Goal: Entertainment & Leisure: Consume media (video, audio)

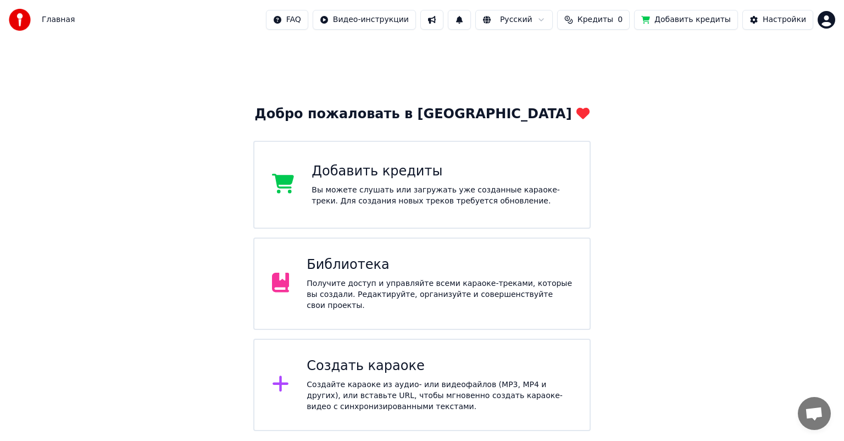
click at [380, 287] on div "Получите доступ и управляйте всеми караоке-треками, которые вы создали. Редакти…" at bounding box center [439, 294] width 265 height 33
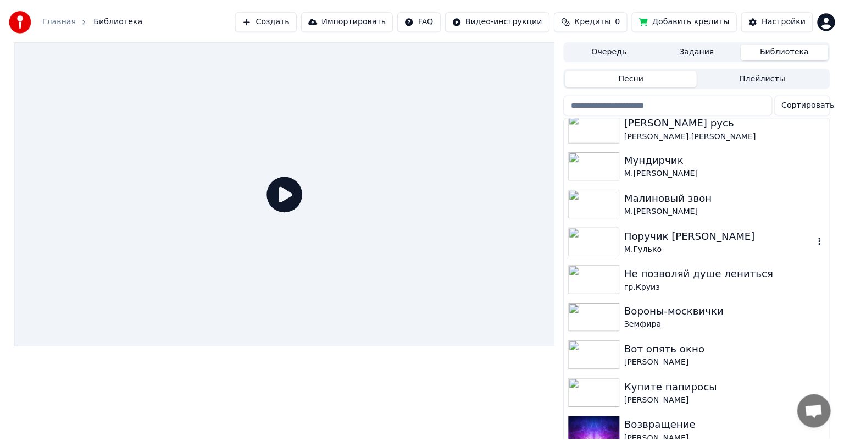
scroll to position [494, 0]
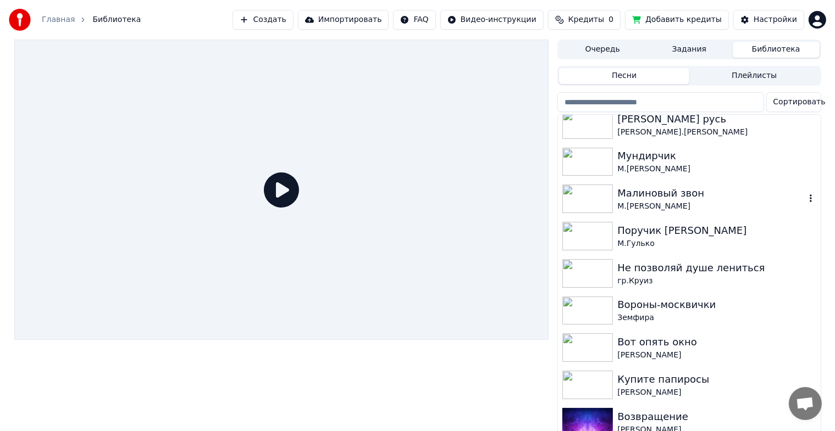
click at [603, 193] on img at bounding box center [587, 199] width 51 height 29
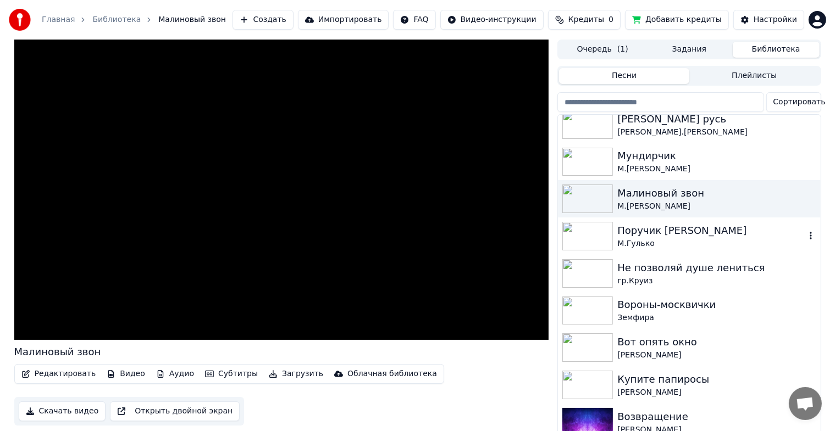
click at [578, 246] on img at bounding box center [587, 236] width 51 height 29
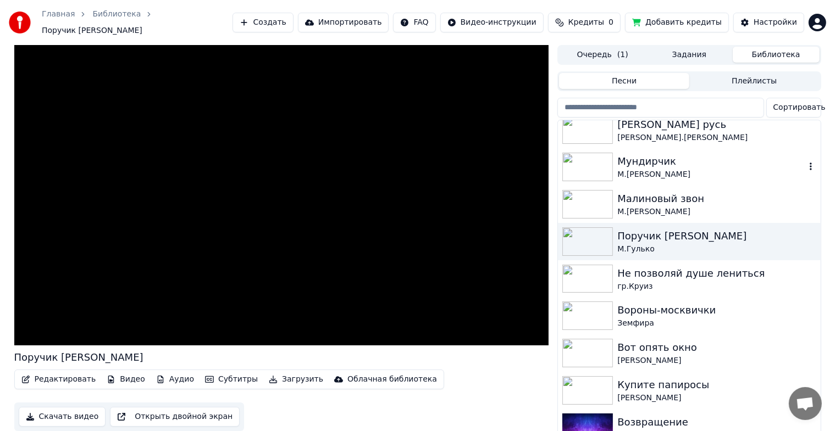
click at [602, 160] on img at bounding box center [587, 167] width 51 height 29
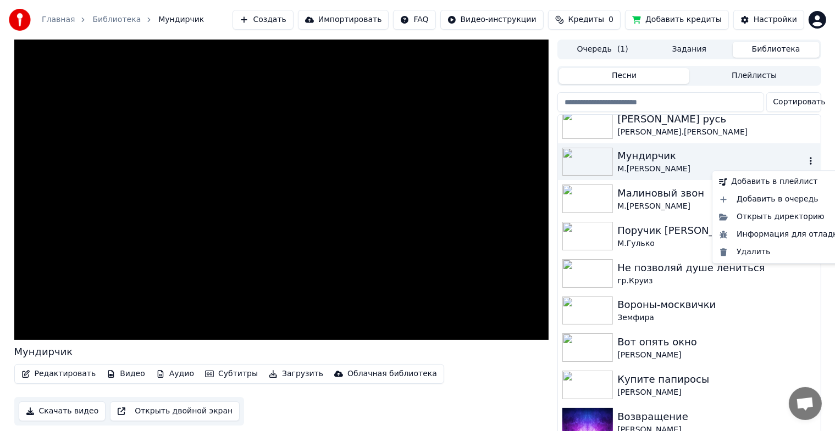
click at [805, 164] on icon "button" at bounding box center [810, 161] width 11 height 9
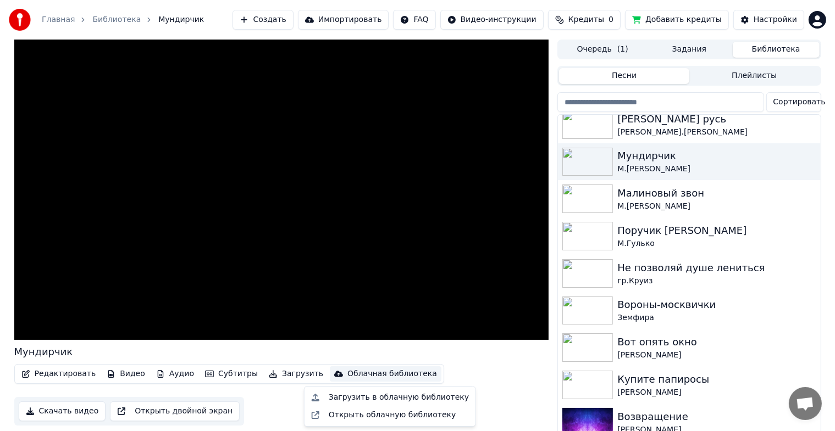
click at [365, 374] on div "Облачная библиотека" at bounding box center [392, 374] width 90 height 11
click at [400, 411] on div "Открыть облачную библиотеку" at bounding box center [392, 415] width 127 height 11
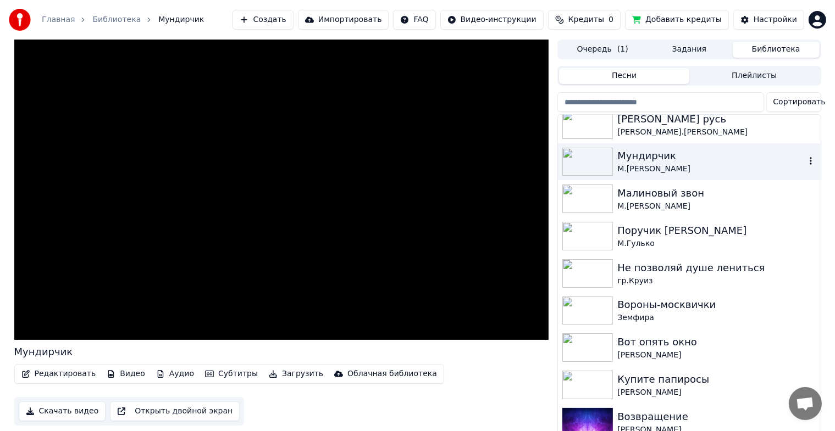
click at [805, 160] on icon "button" at bounding box center [810, 161] width 11 height 9
click at [581, 165] on img at bounding box center [587, 162] width 51 height 29
click at [805, 162] on icon "button" at bounding box center [810, 161] width 11 height 9
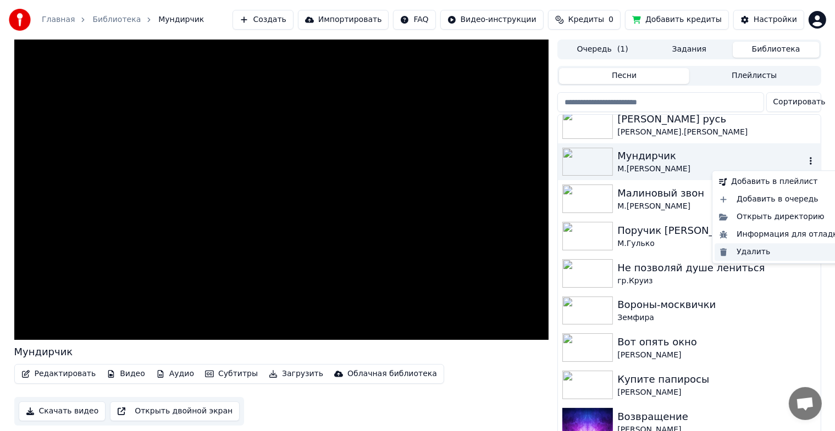
click at [760, 253] on div "Удалить" at bounding box center [780, 252] width 132 height 18
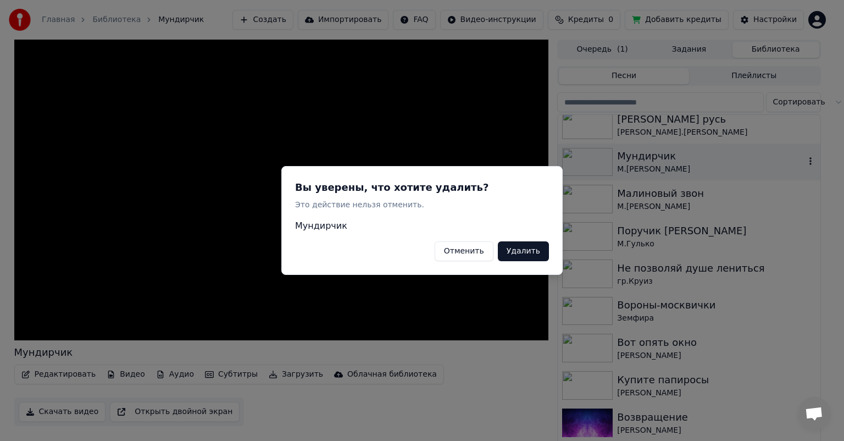
click at [513, 245] on button "Удалить" at bounding box center [523, 251] width 51 height 20
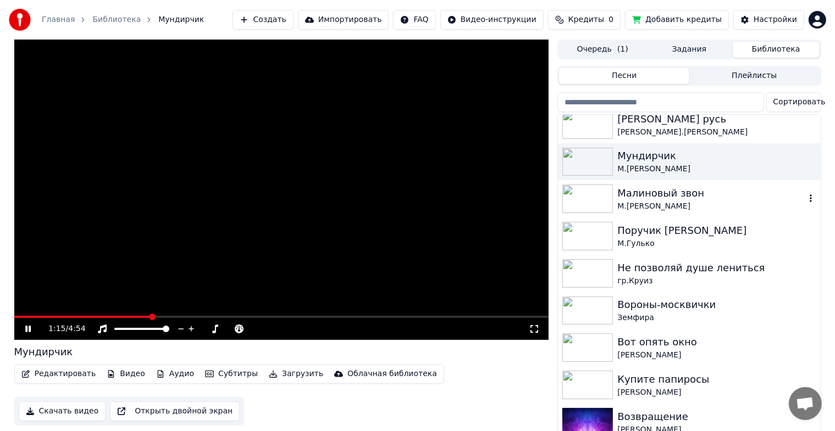
click at [664, 196] on div "Малиновый звон" at bounding box center [710, 193] width 187 height 15
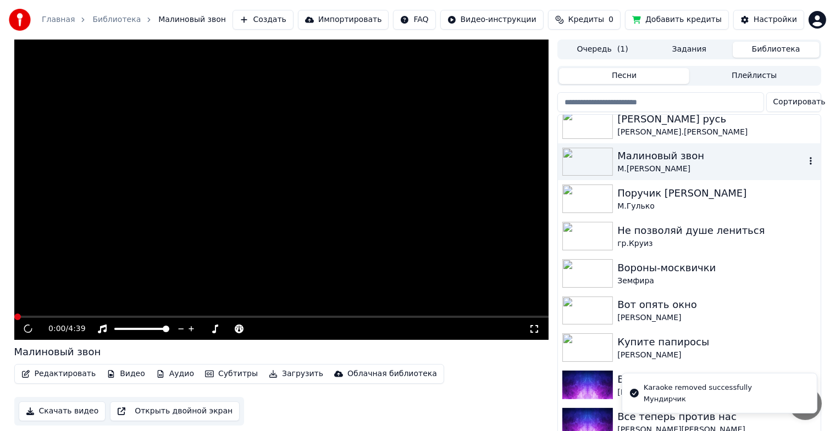
click at [591, 163] on img at bounding box center [587, 162] width 51 height 29
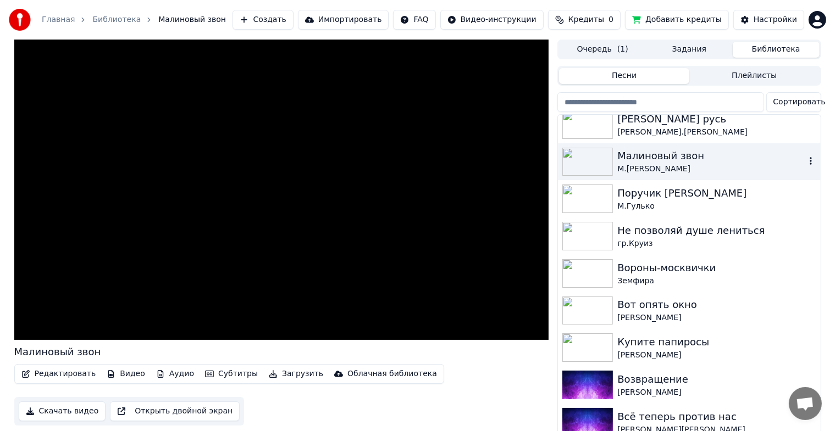
click at [696, 163] on div "Малиновый звон" at bounding box center [710, 155] width 187 height 15
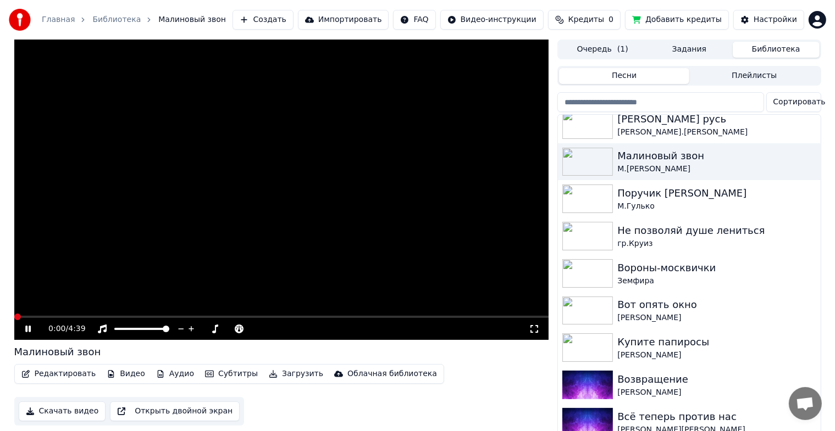
click at [30, 330] on icon at bounding box center [27, 329] width 5 height 7
click at [55, 12] on div "Главная Библиотека Малиновый звон" at bounding box center [117, 20] width 217 height 22
click at [62, 16] on link "Главная" at bounding box center [58, 19] width 33 height 11
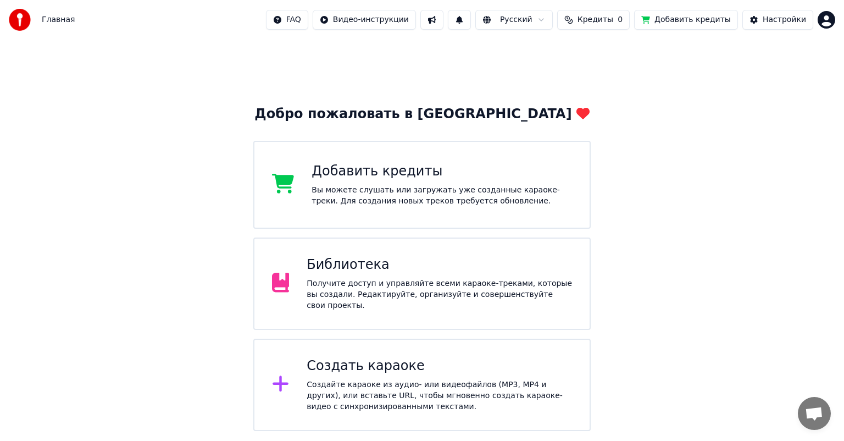
click at [369, 404] on div "Создайте караоке из аудио- или видеофайлов (MP3, MP4 и других), или вставьте UR…" at bounding box center [439, 395] width 265 height 33
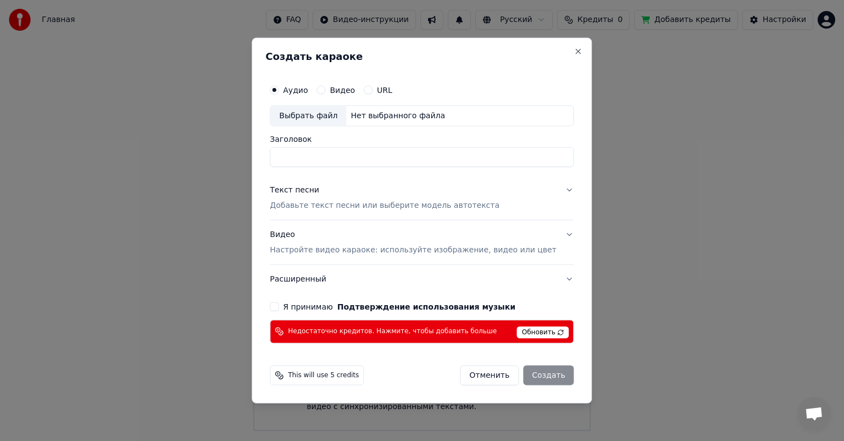
click at [562, 56] on h2 "Создать караоке" at bounding box center [421, 57] width 313 height 10
click at [574, 53] on button "Close" at bounding box center [578, 51] width 9 height 9
